Goal: Task Accomplishment & Management: Use online tool/utility

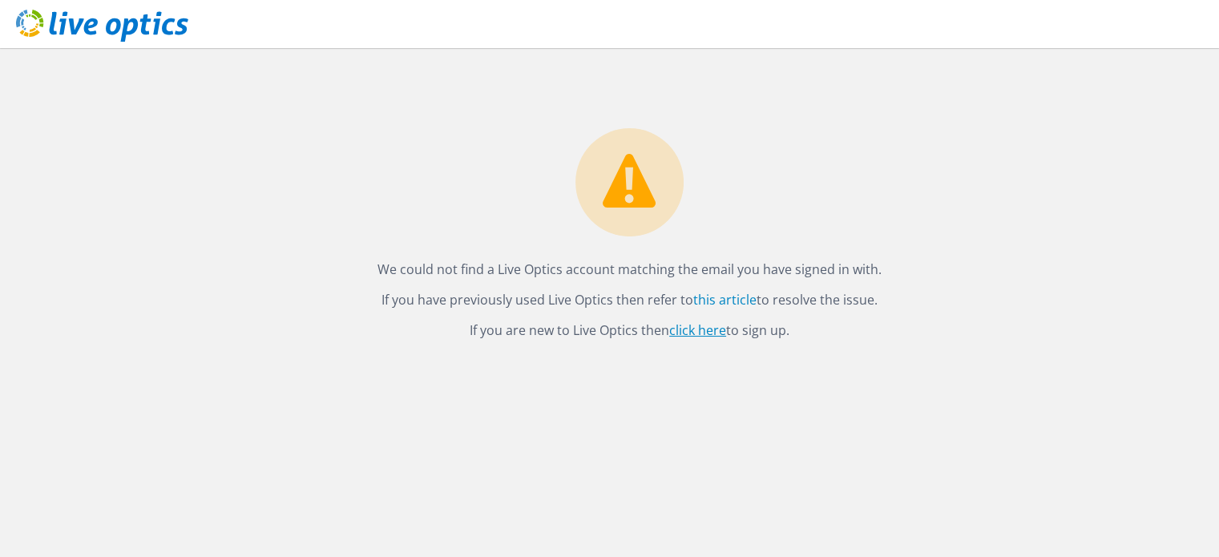
click at [693, 331] on link "click here" at bounding box center [697, 330] width 57 height 18
click at [724, 300] on link "this article" at bounding box center [724, 300] width 63 height 18
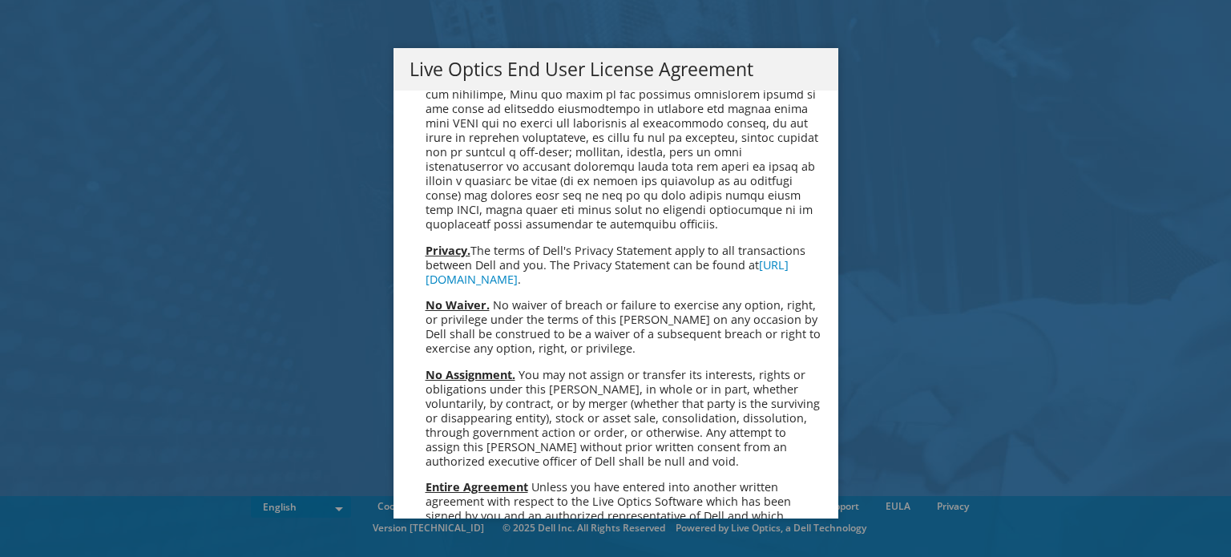
scroll to position [6062, 0]
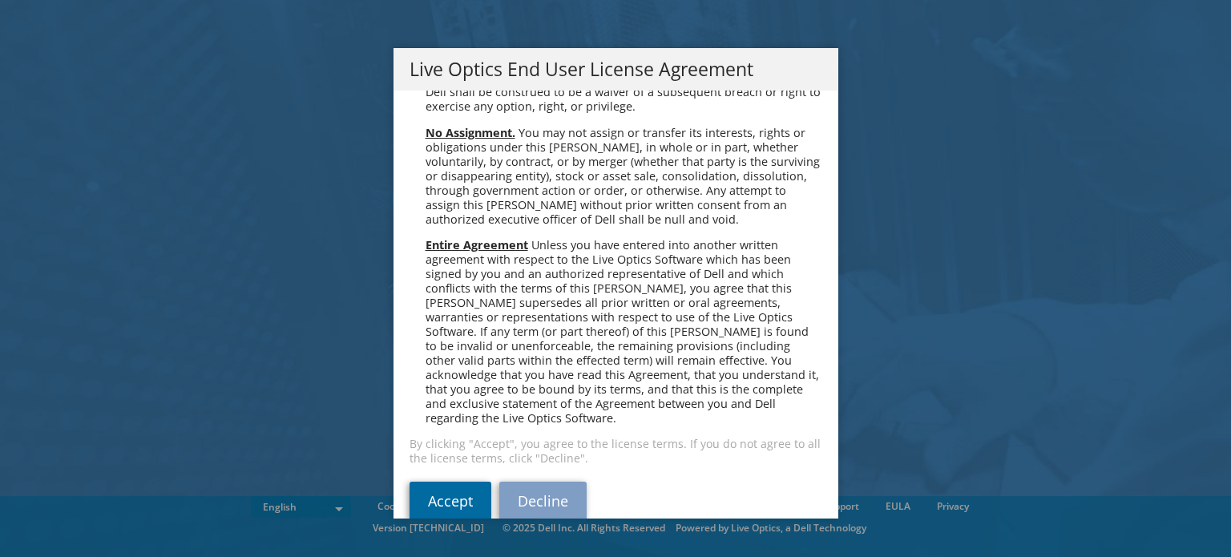
click at [438, 482] on link "Accept" at bounding box center [451, 501] width 82 height 38
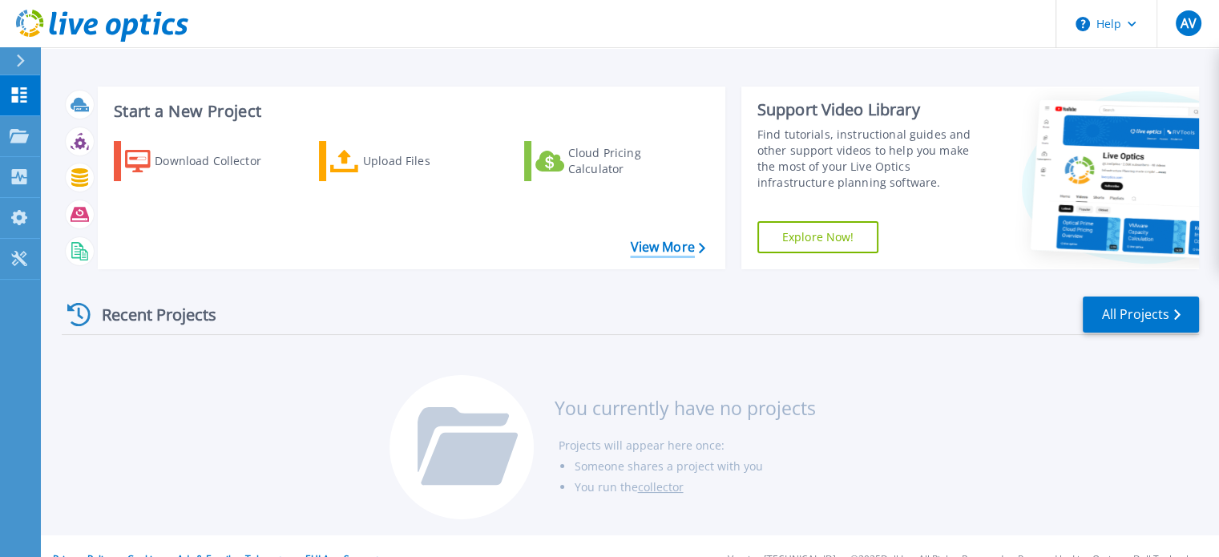
click at [700, 244] on icon at bounding box center [702, 248] width 6 height 10
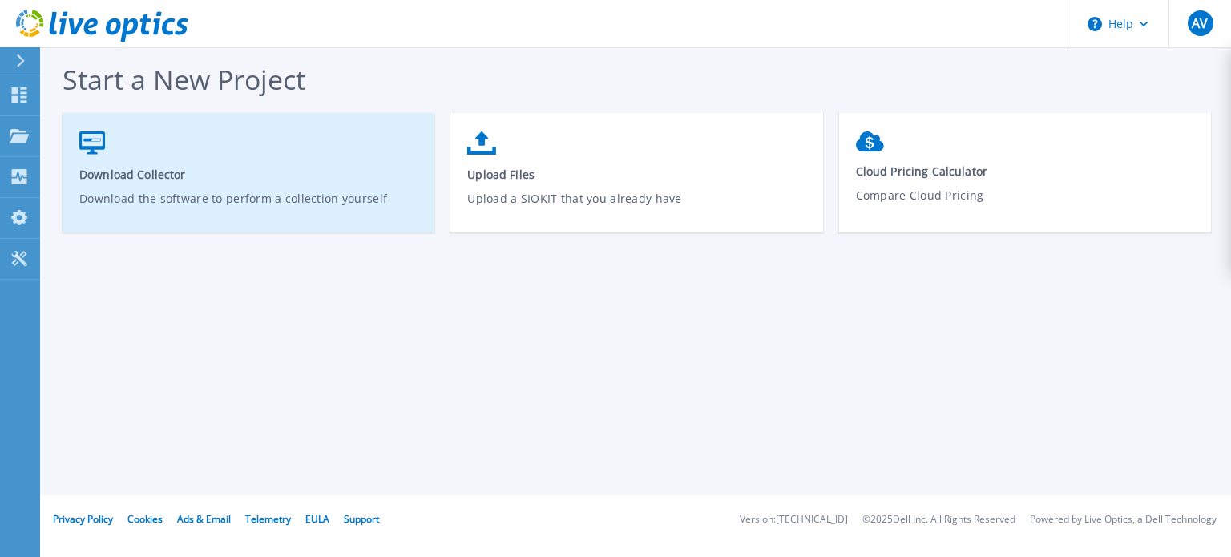
click at [153, 169] on span "Download Collector" at bounding box center [248, 174] width 339 height 15
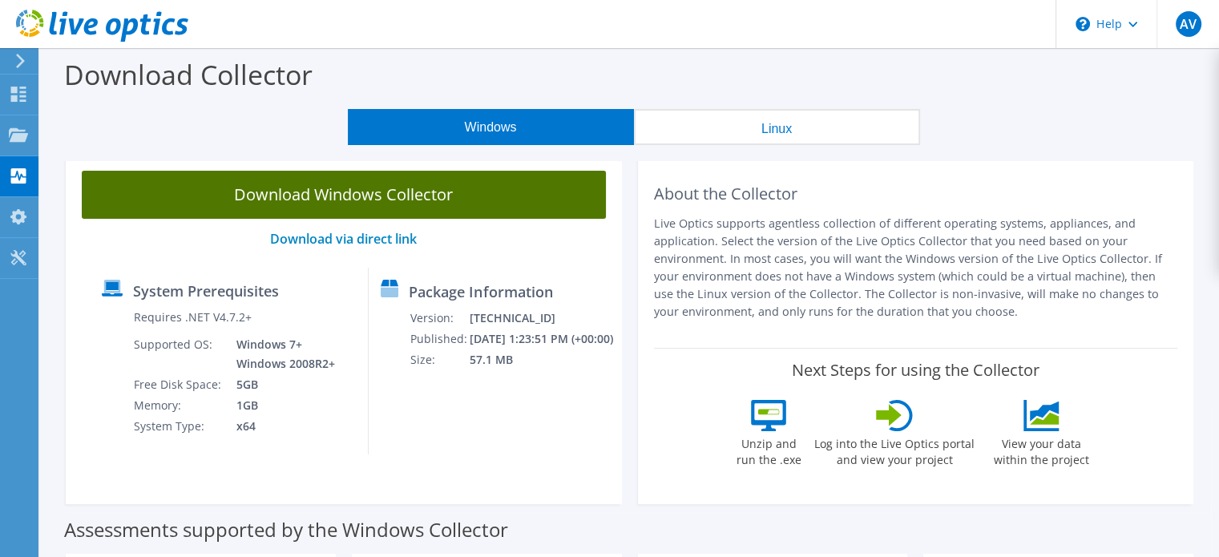
click at [389, 196] on link "Download Windows Collector" at bounding box center [344, 195] width 524 height 48
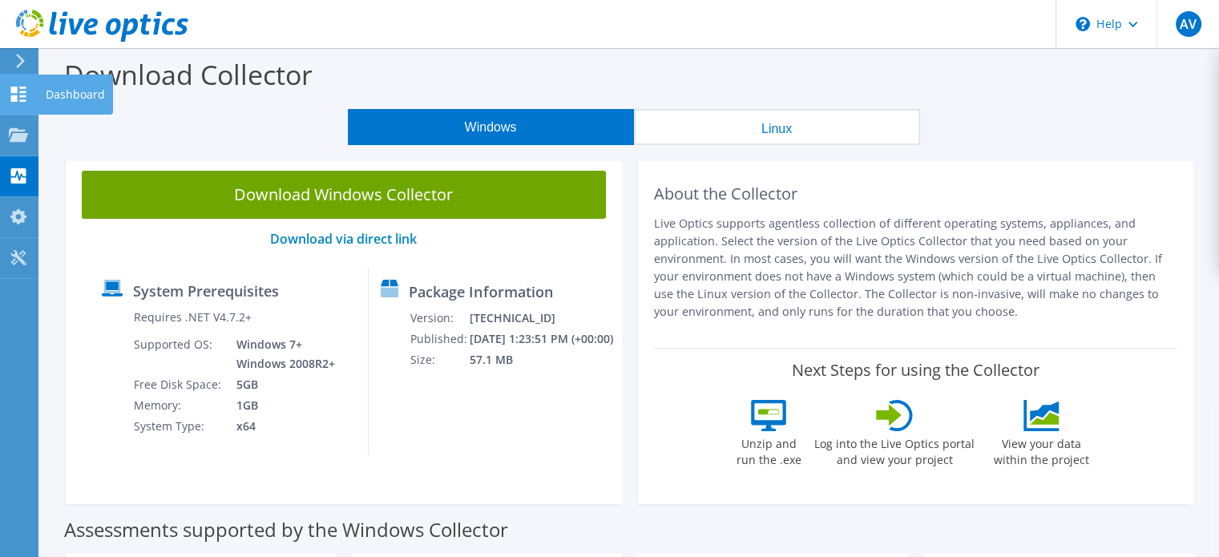
click at [60, 91] on div "Dashboard" at bounding box center [75, 95] width 75 height 40
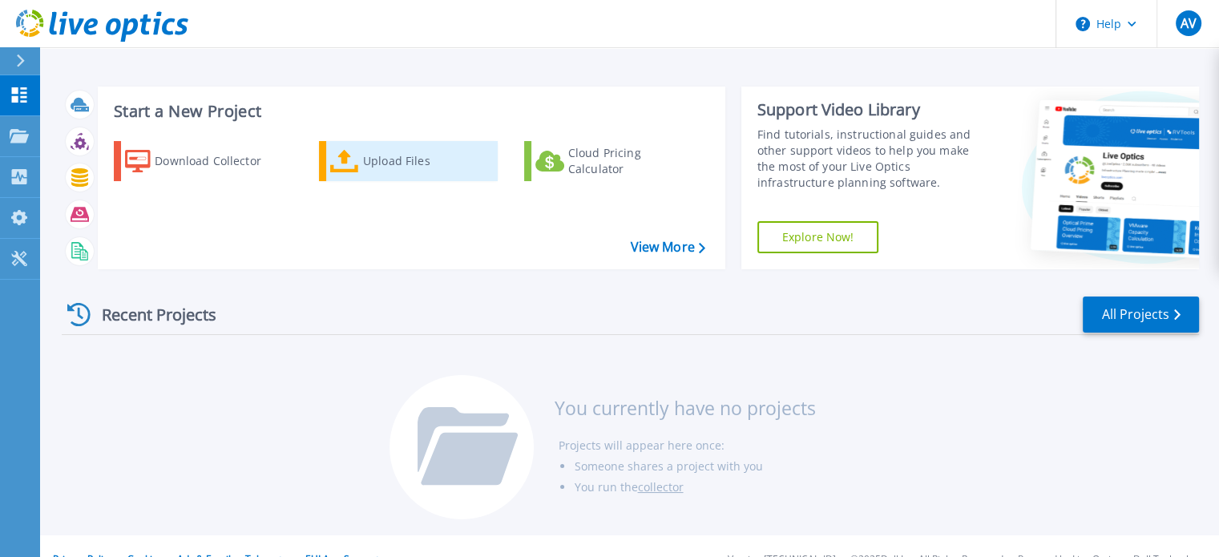
click at [387, 152] on div "Upload Files" at bounding box center [427, 161] width 128 height 32
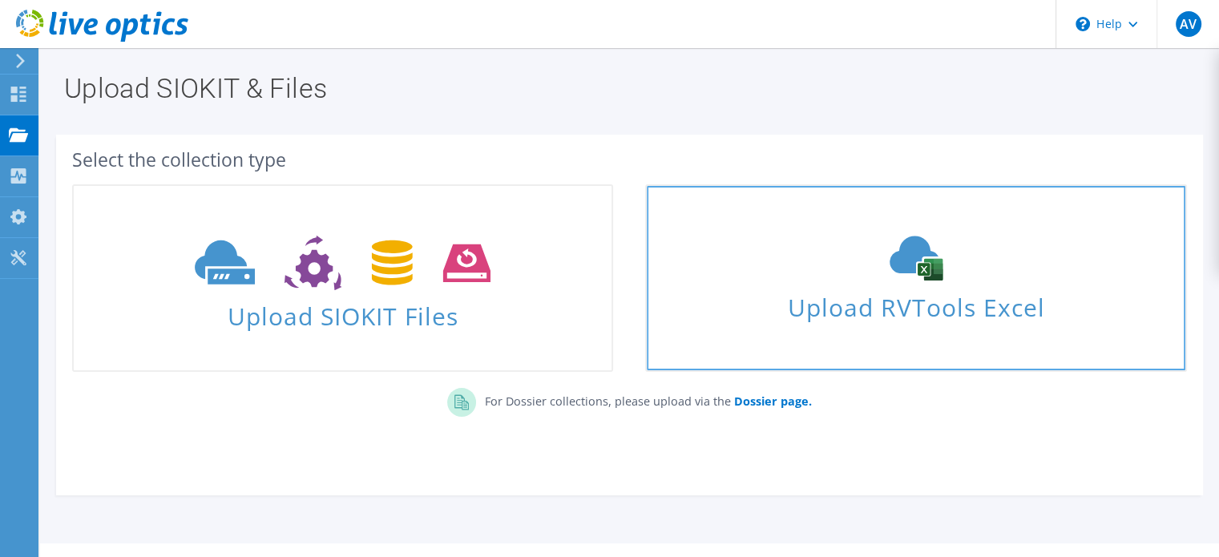
click at [930, 272] on use at bounding box center [916, 258] width 53 height 45
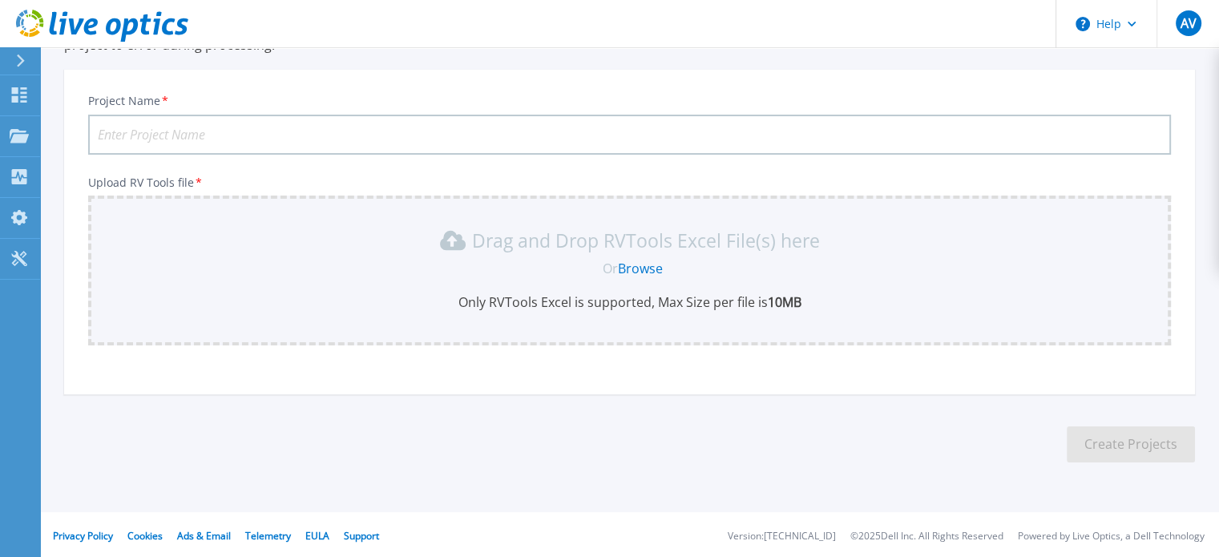
scroll to position [151, 0]
click at [820, 382] on div "Project Name * Upload RV Tools file * Drag and Drop RVTools Excel File(s) here …" at bounding box center [629, 236] width 1131 height 314
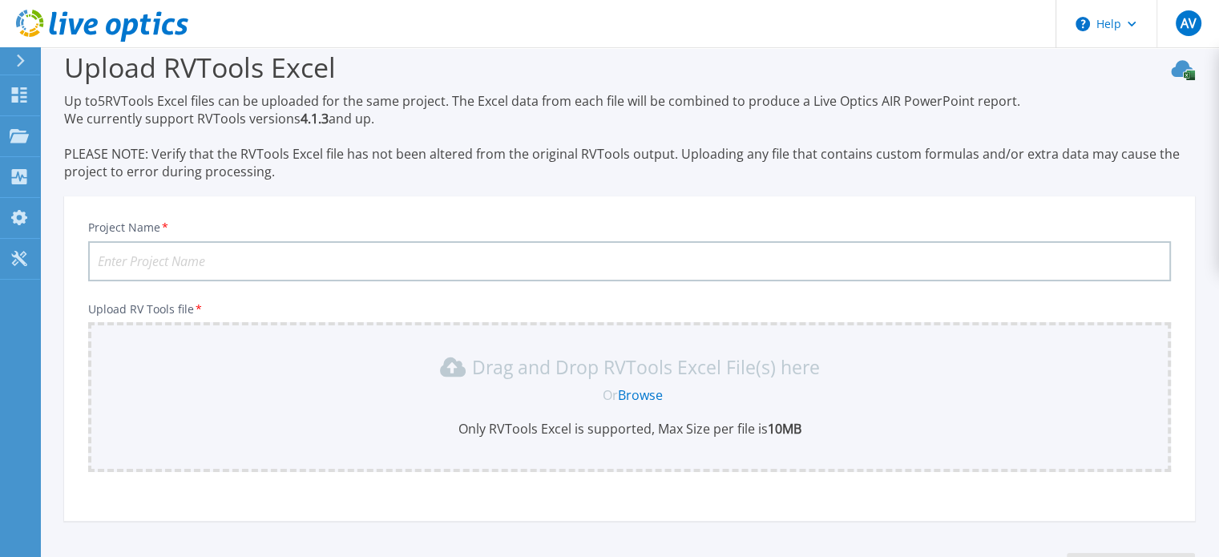
scroll to position [22, 0]
click at [147, 254] on input "Project Name *" at bounding box center [629, 261] width 1083 height 40
type input "Dell Server Performance"
click at [639, 391] on link "Browse" at bounding box center [640, 395] width 45 height 18
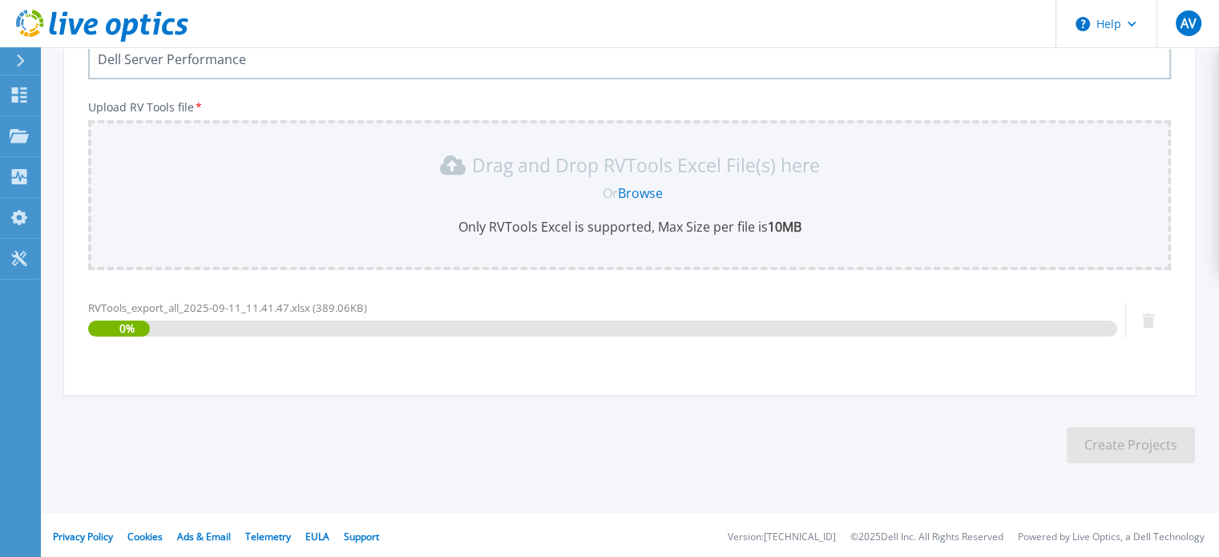
scroll to position [227, 0]
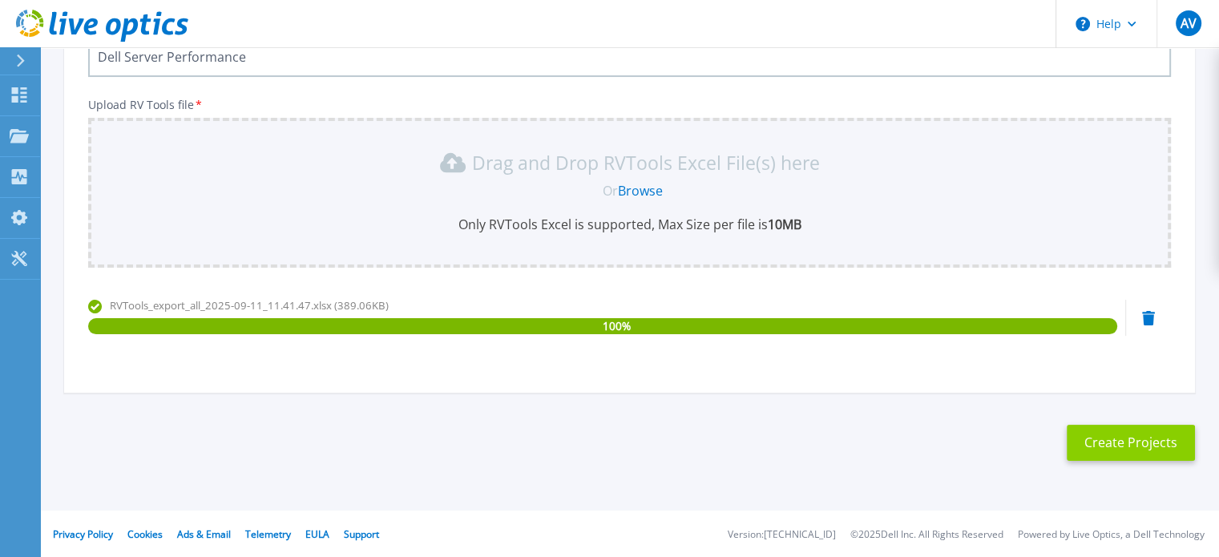
click at [1142, 442] on button "Create Projects" at bounding box center [1131, 443] width 128 height 36
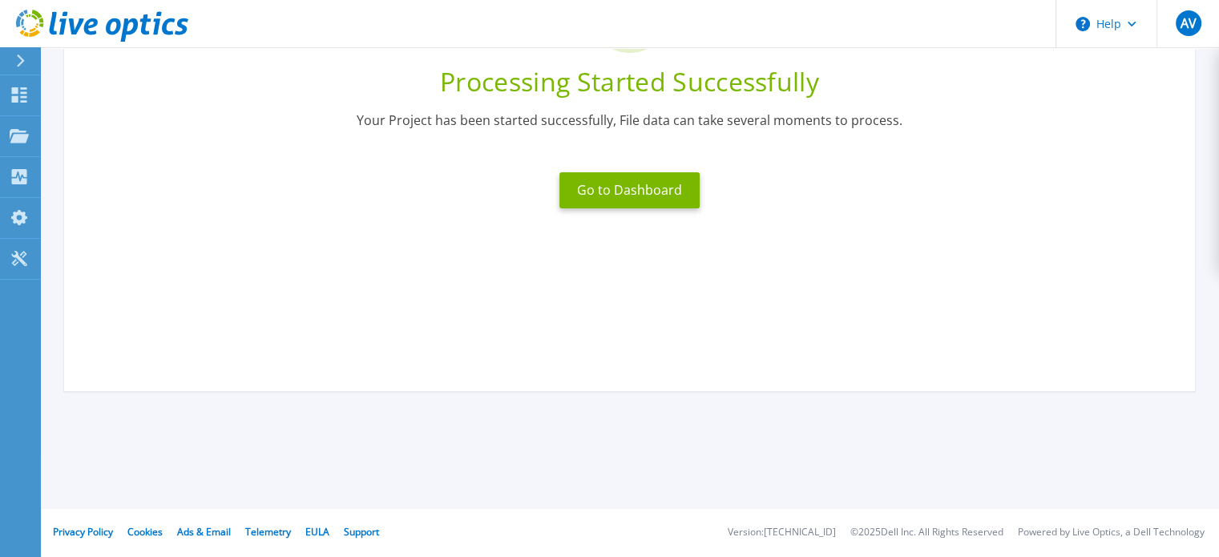
scroll to position [204, 0]
click at [964, 188] on div "Go to Dashboard" at bounding box center [629, 191] width 1083 height 55
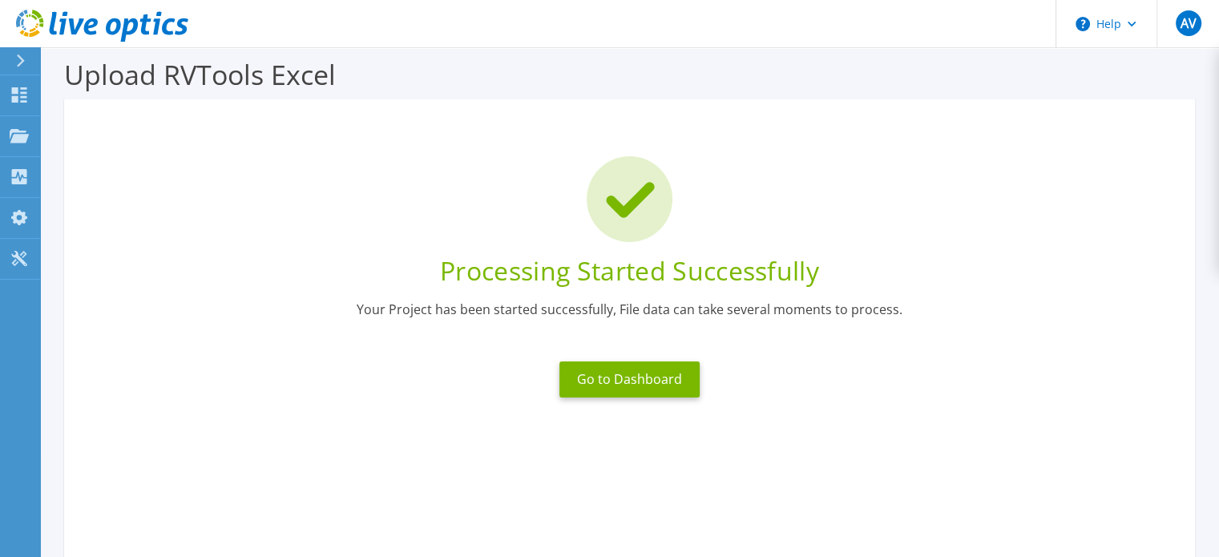
scroll to position [11, 0]
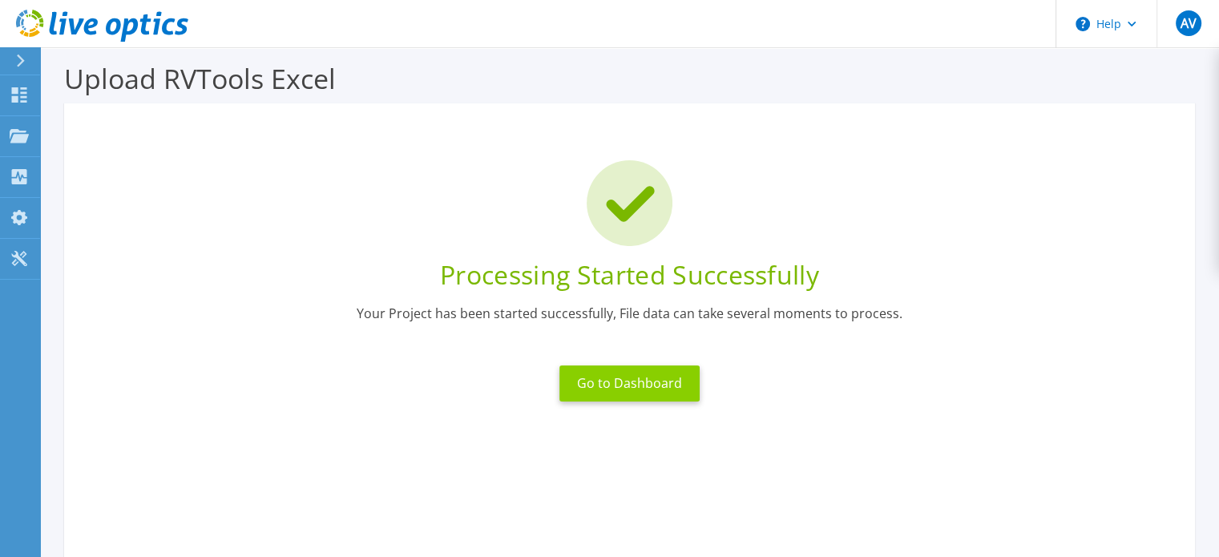
click at [595, 388] on button "Go to Dashboard" at bounding box center [630, 384] width 140 height 36
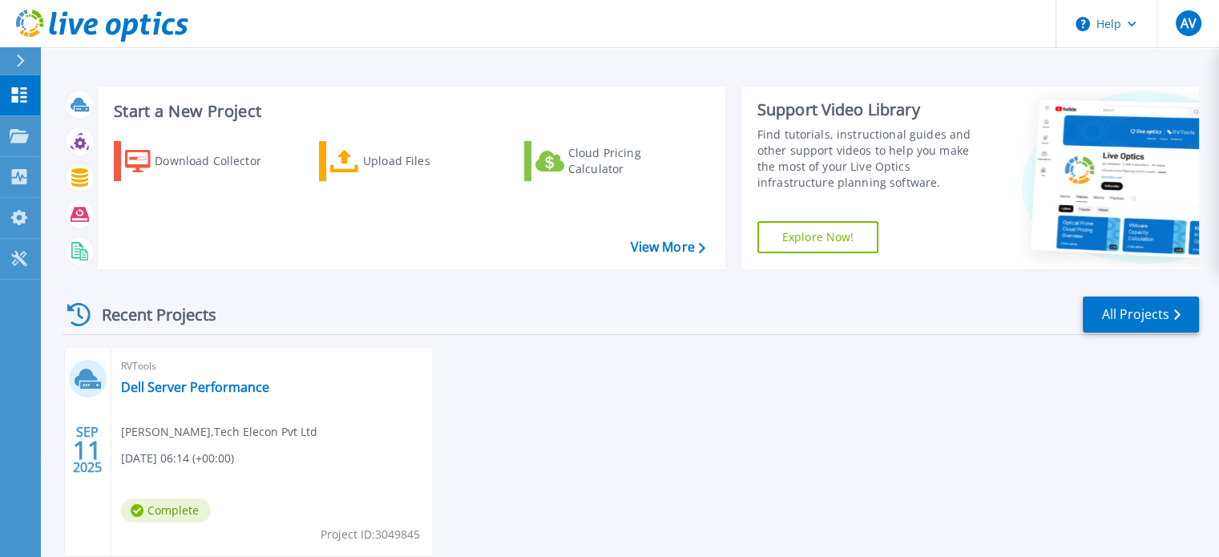
click at [618, 467] on div "[DATE] RVTools Dell Server Performance [PERSON_NAME] , Tech Elecon Pvt Ltd [DAT…" at bounding box center [624, 468] width 1150 height 240
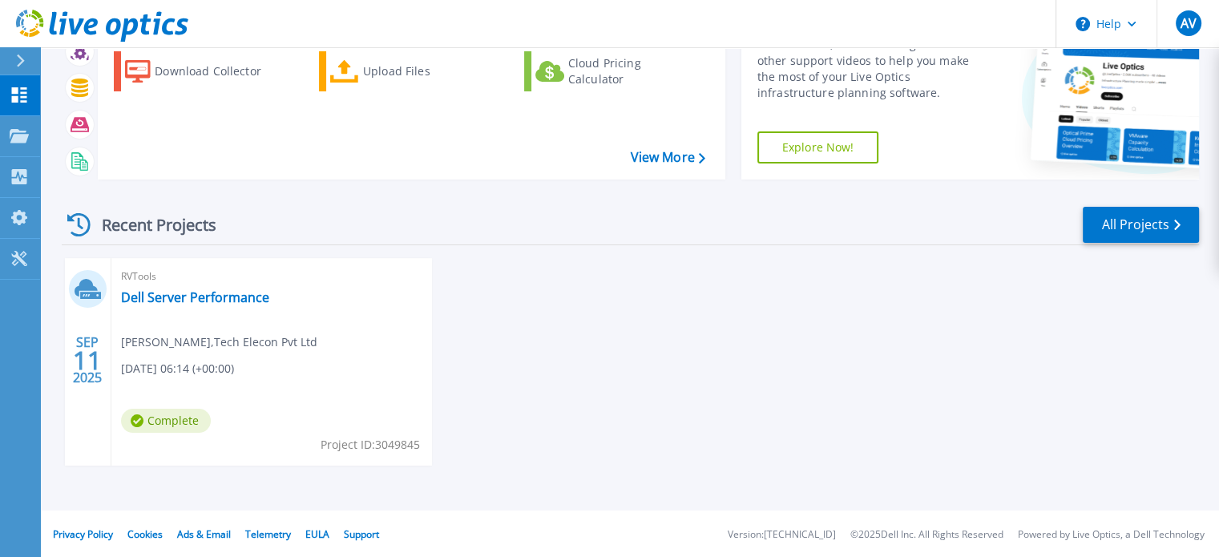
scroll to position [91, 0]
click at [175, 301] on link "Dell Server Performance" at bounding box center [195, 297] width 148 height 16
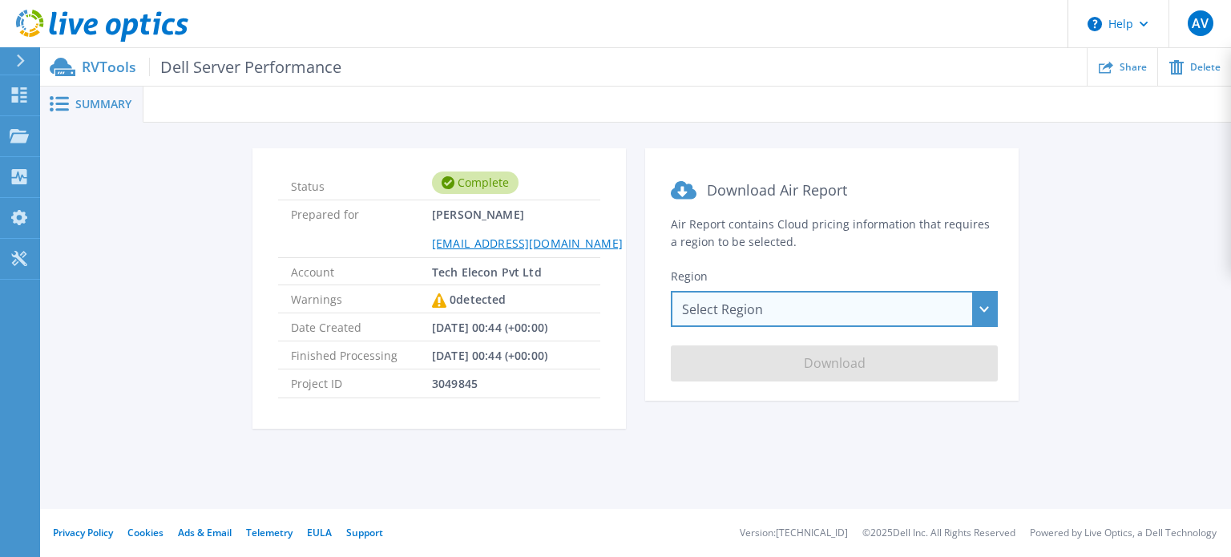
click at [807, 310] on div "Select Region Asia Pacific (Hong Kong) Asia Pacific (Mumbai) Asia Pacific (Seou…" at bounding box center [834, 309] width 327 height 36
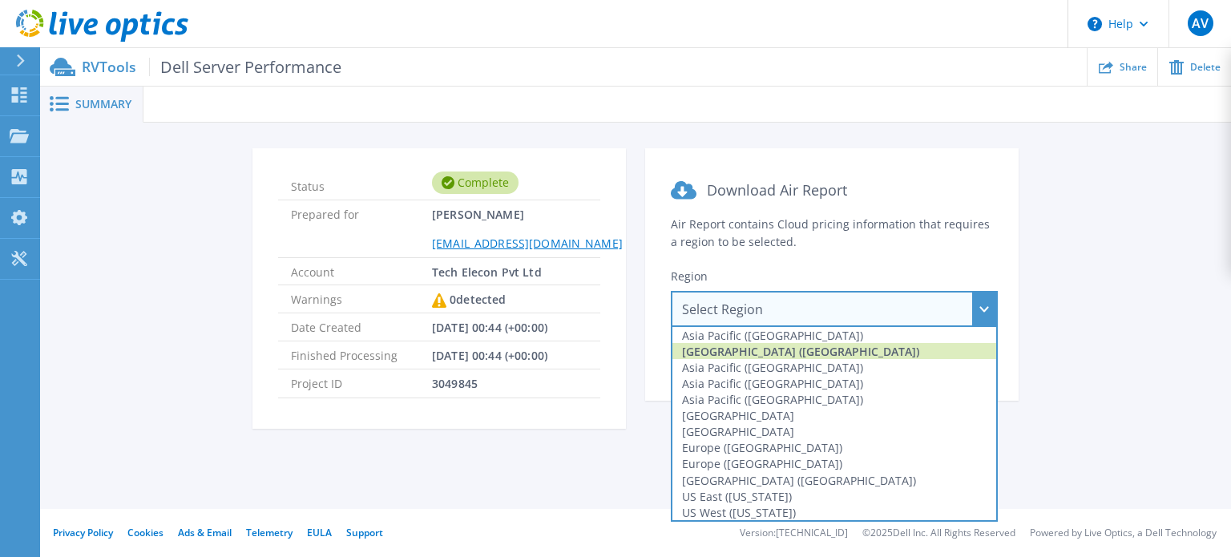
click at [850, 352] on div "[GEOGRAPHIC_DATA] ([GEOGRAPHIC_DATA])" at bounding box center [835, 351] width 324 height 16
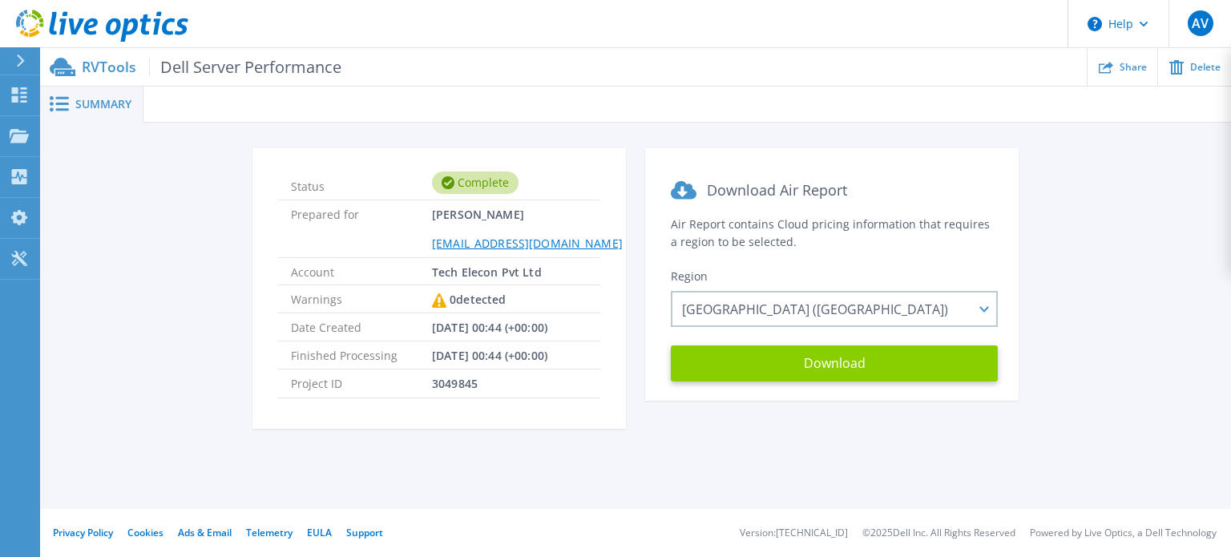
click at [834, 368] on button "Download" at bounding box center [834, 363] width 327 height 36
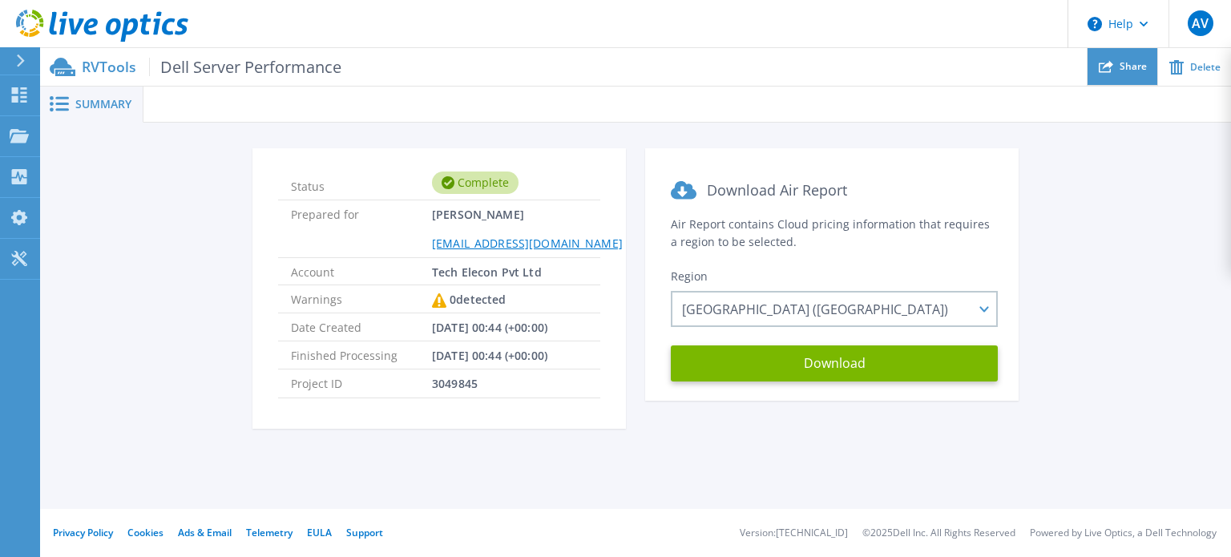
click at [1125, 73] on div "Share" at bounding box center [1123, 67] width 70 height 38
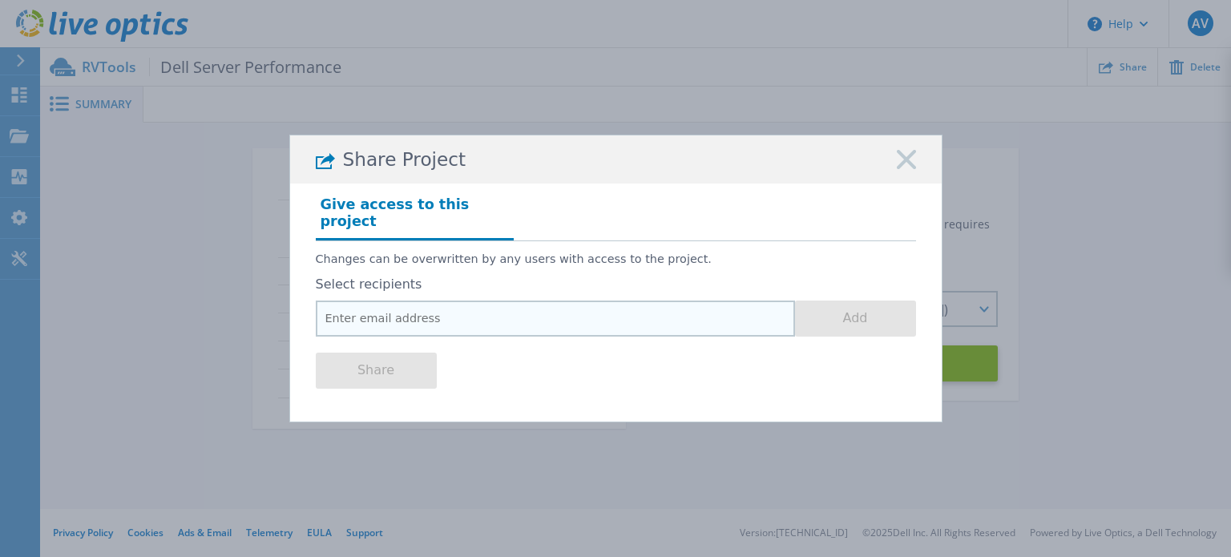
drag, startPoint x: 513, startPoint y: 314, endPoint x: 505, endPoint y: 313, distance: 8.1
click at [507, 313] on input "email" at bounding box center [555, 319] width 479 height 36
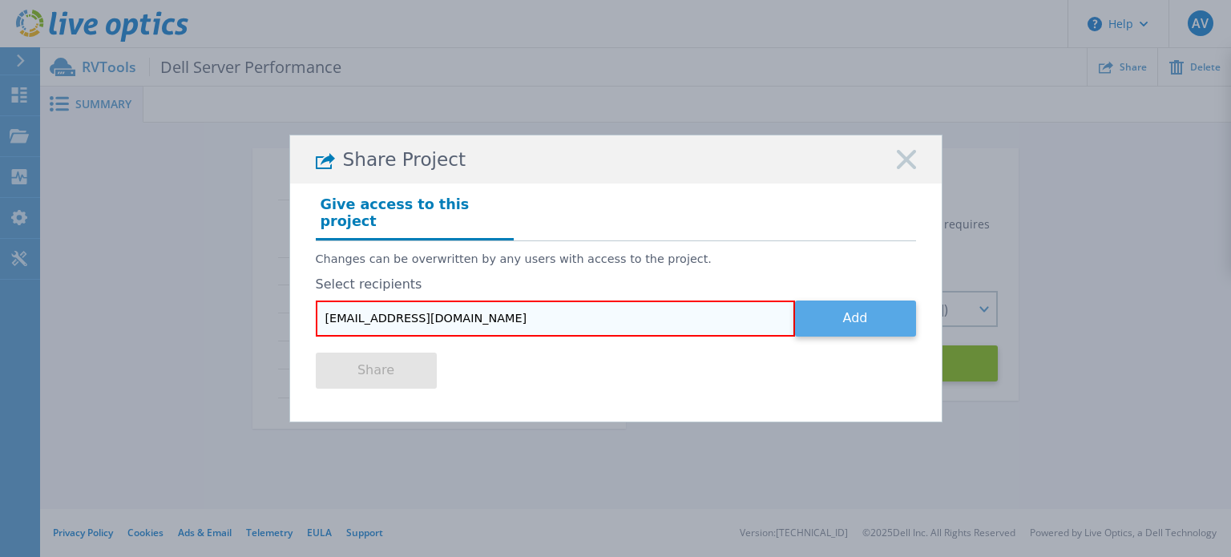
type input "[EMAIL_ADDRESS][DOMAIN_NAME]"
click at [856, 314] on button "Add" at bounding box center [855, 319] width 121 height 36
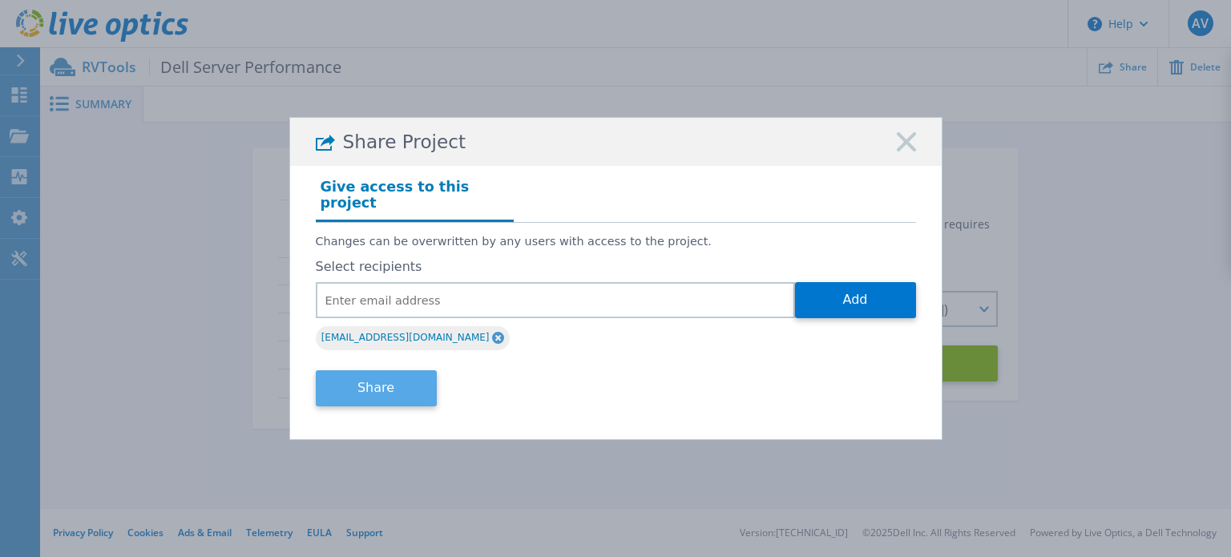
click at [369, 378] on button "Share" at bounding box center [376, 388] width 121 height 36
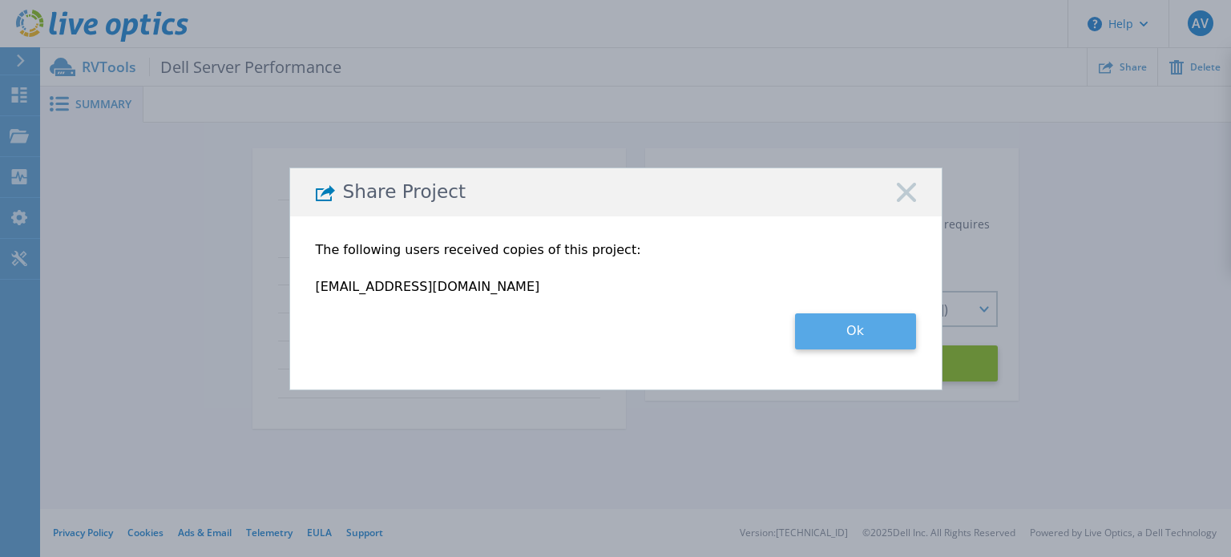
click at [846, 328] on button "Ok" at bounding box center [855, 331] width 121 height 36
